Goal: Information Seeking & Learning: Learn about a topic

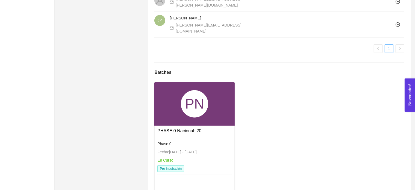
scroll to position [426, 0]
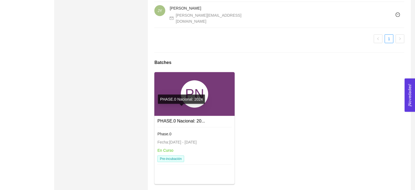
click at [194, 119] on link "PHASE.0 Nacional: 20..." at bounding box center [182, 121] width 48 height 5
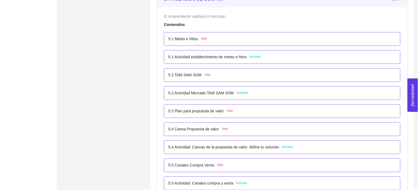
scroll to position [1050, 0]
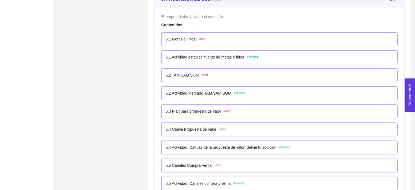
click at [208, 130] on p "5.4 Canva Propuesta de valor" at bounding box center [191, 129] width 51 height 6
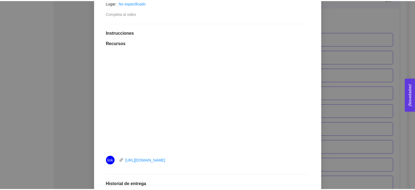
scroll to position [120, 0]
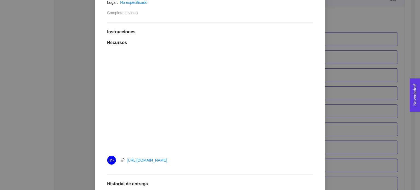
click at [407, 123] on div "5. PROBACIÓN DE COMPRA El emprendedor validará el mercado Asignado por Ana Sofi…" at bounding box center [210, 95] width 420 height 190
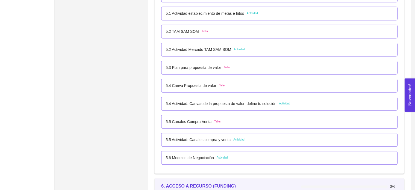
scroll to position [1094, 0]
click at [239, 124] on div "5.5 Canales Compra Venta Taller" at bounding box center [279, 122] width 237 height 14
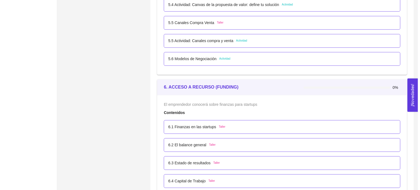
scroll to position [1193, 0]
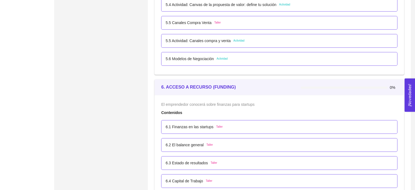
click at [209, 56] on p "5.6 Modelos de Negociación" at bounding box center [190, 59] width 48 height 6
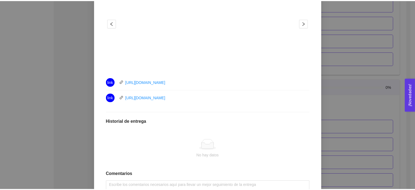
scroll to position [199, 0]
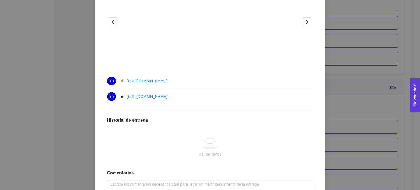
click at [57, 68] on div "5. PROBACIÓN DE COMPRA El emprendedor validará el mercado Asignado por Ana Sofi…" at bounding box center [210, 95] width 420 height 190
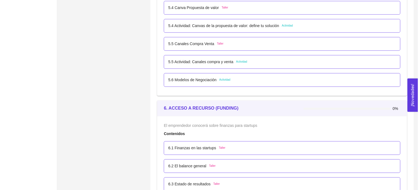
scroll to position [1171, 0]
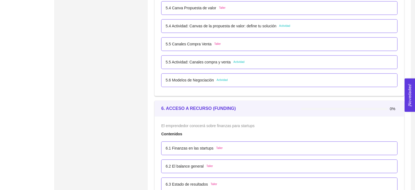
click at [203, 79] on p "5.6 Modelos de Negociación" at bounding box center [190, 80] width 48 height 6
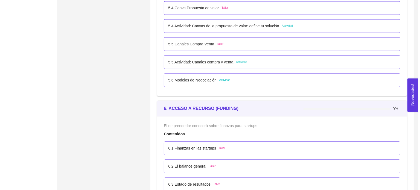
scroll to position [0, 0]
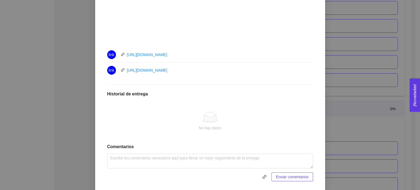
scroll to position [226, 0]
click at [54, 63] on div "5. PROBACIÓN DE COMPRA El emprendedor validará el mercado Asignado por Ana Sofi…" at bounding box center [210, 95] width 420 height 190
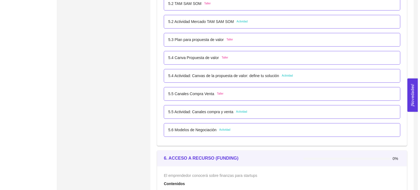
scroll to position [1121, 0]
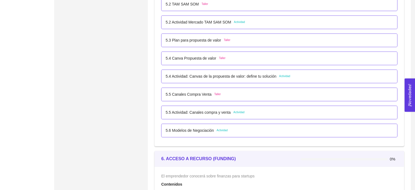
click at [188, 125] on div "5.6 Modelos de Negociación Actividad" at bounding box center [279, 131] width 237 height 14
click at [187, 128] on p "5.6 Modelos de Negociación" at bounding box center [190, 130] width 48 height 6
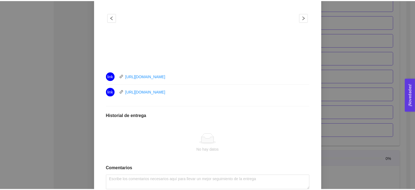
scroll to position [210, 0]
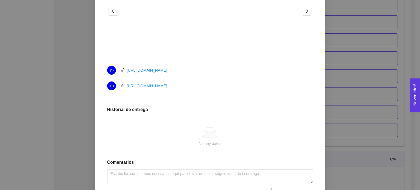
click at [65, 77] on div "5. PROBACIÓN DE COMPRA El emprendedor validará el mercado Asignado por Ana Sofi…" at bounding box center [210, 95] width 420 height 190
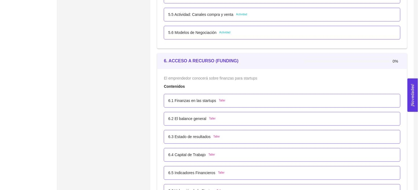
scroll to position [1220, 0]
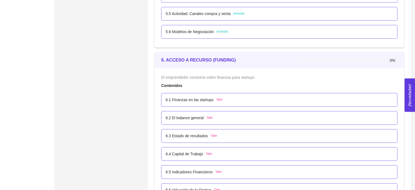
click at [196, 99] on p "6.1 Finanzas en las startups" at bounding box center [190, 100] width 48 height 6
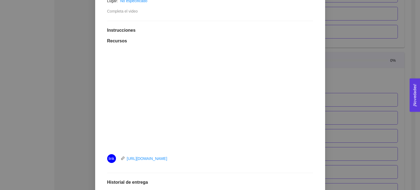
scroll to position [117, 0]
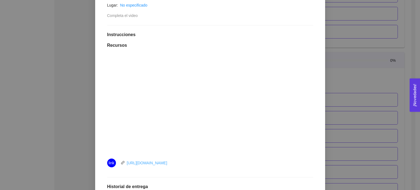
click at [167, 164] on link "https://www.youtube.com/watch?v=4xJz-aCyUSE" at bounding box center [147, 163] width 40 height 4
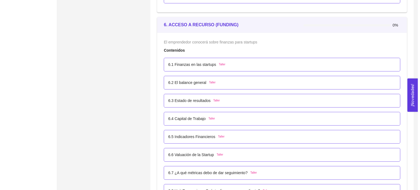
scroll to position [1256, 0]
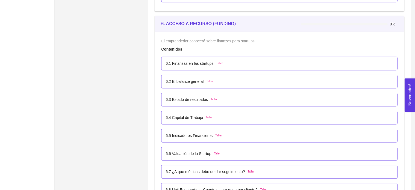
click at [191, 80] on p "6.2 El balance general" at bounding box center [185, 82] width 38 height 6
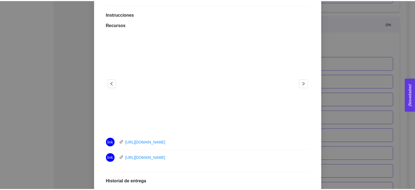
scroll to position [138, 0]
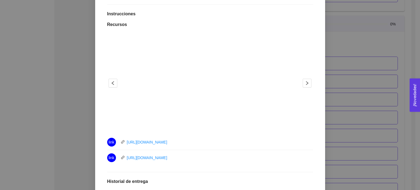
click at [65, 63] on div "6. ACCESO A RECURSO (FUNDING) El emprendedor conocerá sobre finanzas para start…" at bounding box center [210, 95] width 420 height 190
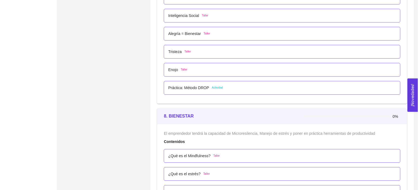
scroll to position [1572, 0]
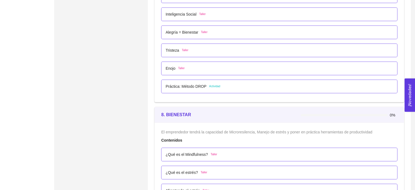
click at [189, 84] on p "Práctica: Método DROP" at bounding box center [186, 86] width 41 height 6
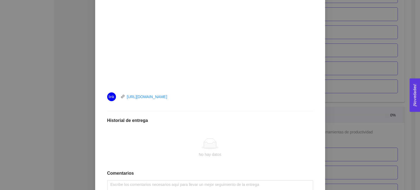
scroll to position [193, 0]
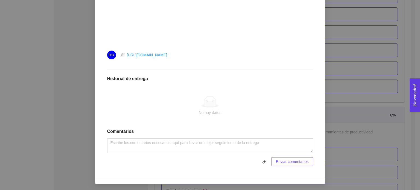
click at [55, 69] on div "7. DESARROLLO PERSONAL El emprendedor desarrollará habilidades de Autoconocimie…" at bounding box center [210, 95] width 420 height 190
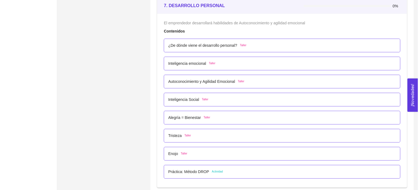
scroll to position [1487, 0]
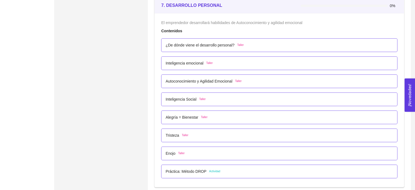
click at [193, 115] on p "Alegría = Bienestar" at bounding box center [182, 117] width 33 height 6
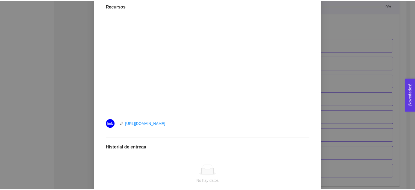
scroll to position [158, 0]
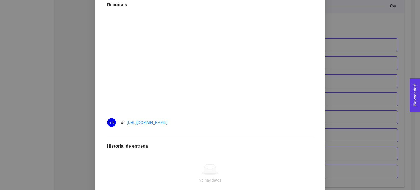
click at [70, 106] on div "7. DESARROLLO PERSONAL El emprendedor desarrollará habilidades de Autoconocimie…" at bounding box center [210, 95] width 420 height 190
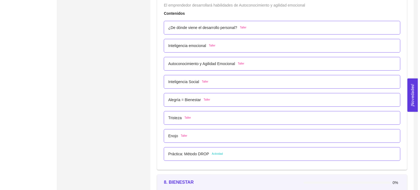
scroll to position [1504, 0]
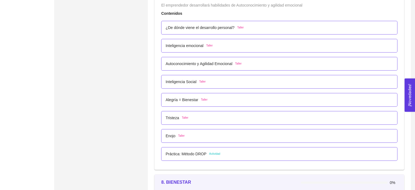
click at [186, 99] on p "Alegría = Bienestar" at bounding box center [182, 100] width 33 height 6
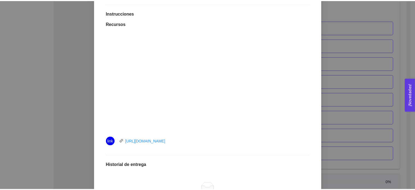
scroll to position [142, 0]
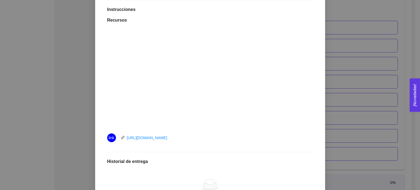
click at [82, 54] on div "7. DESARROLLO PERSONAL El emprendedor desarrollará habilidades de Autoconocimie…" at bounding box center [210, 95] width 420 height 190
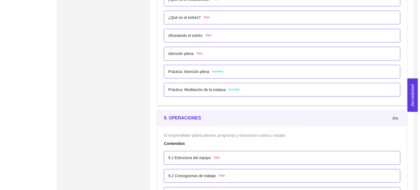
scroll to position [1726, 0]
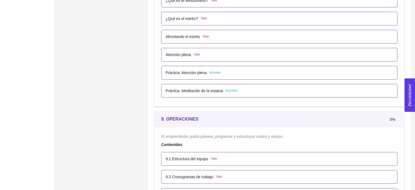
click at [191, 71] on p "Práctica: Atención plena" at bounding box center [186, 73] width 41 height 6
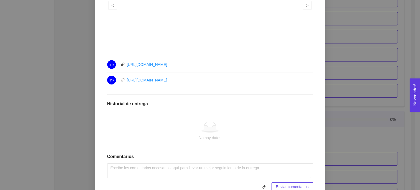
scroll to position [250, 0]
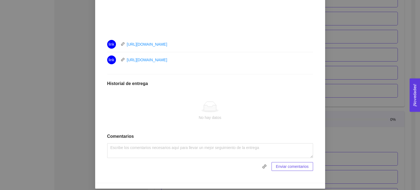
click at [49, 90] on div "8. BIENESTAR El emprendedor tendrá la capacidad de Microresilencia, Manejo de e…" at bounding box center [210, 95] width 420 height 190
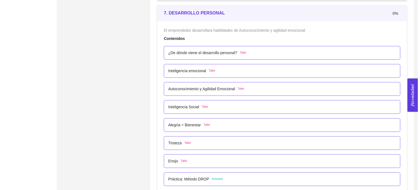
scroll to position [1479, 0]
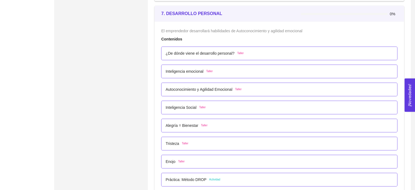
click at [191, 180] on p "Práctica: Método DROP" at bounding box center [186, 180] width 41 height 6
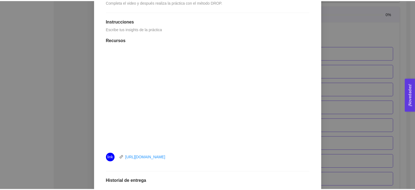
scroll to position [130, 0]
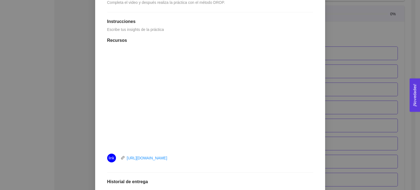
click at [394, 32] on div "7. DESARROLLO PERSONAL El emprendedor desarrollará habilidades de Autoconocimie…" at bounding box center [210, 95] width 420 height 190
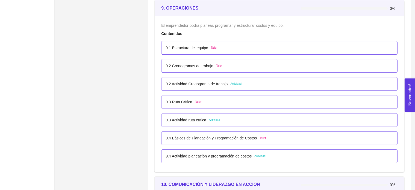
scroll to position [1837, 0]
drag, startPoint x: 164, startPoint y: 100, endPoint x: 193, endPoint y: 102, distance: 29.3
click at [193, 102] on div "9.3 Ruta Crítica Taller" at bounding box center [279, 102] width 237 height 14
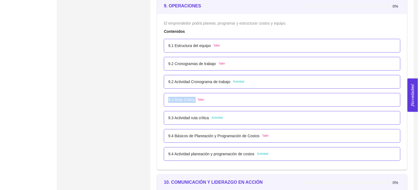
scroll to position [1839, 0]
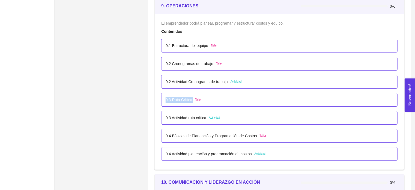
click at [184, 98] on p "9.3 Ruta Crítica" at bounding box center [179, 100] width 27 height 6
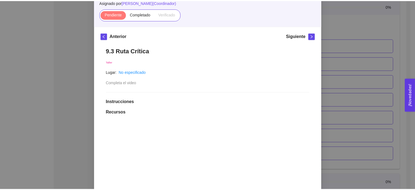
scroll to position [50, 0]
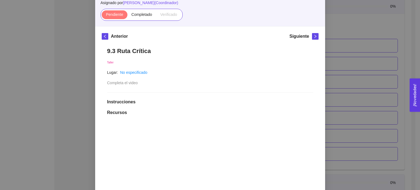
click at [78, 86] on div "9. OPERACIONES El emprendedor podrá planear, programar y estructurar costos y e…" at bounding box center [210, 95] width 420 height 190
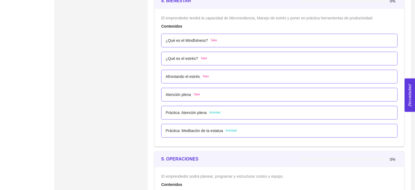
scroll to position [1681, 0]
